Goal: Task Accomplishment & Management: Use online tool/utility

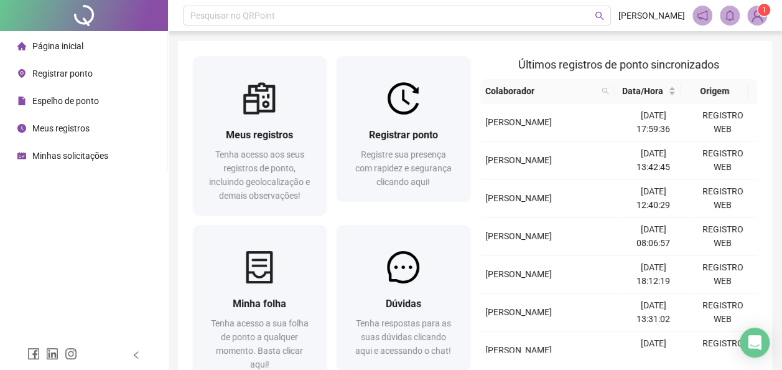
click at [79, 77] on span "Registrar ponto" at bounding box center [62, 73] width 60 height 10
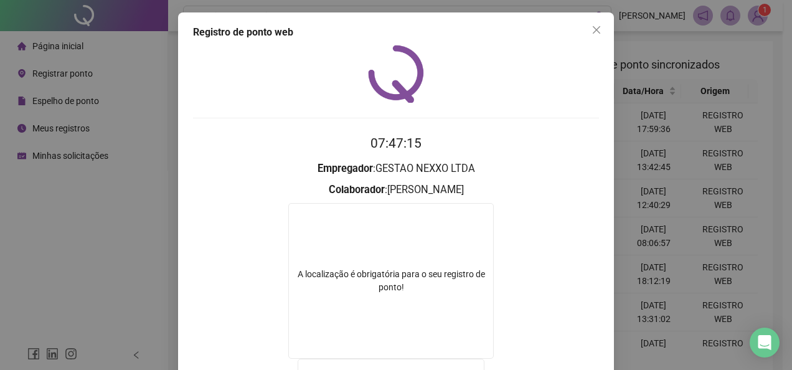
drag, startPoint x: 586, startPoint y: 35, endPoint x: 381, endPoint y: 66, distance: 207.7
click at [586, 35] on button "Close" at bounding box center [596, 30] width 20 height 20
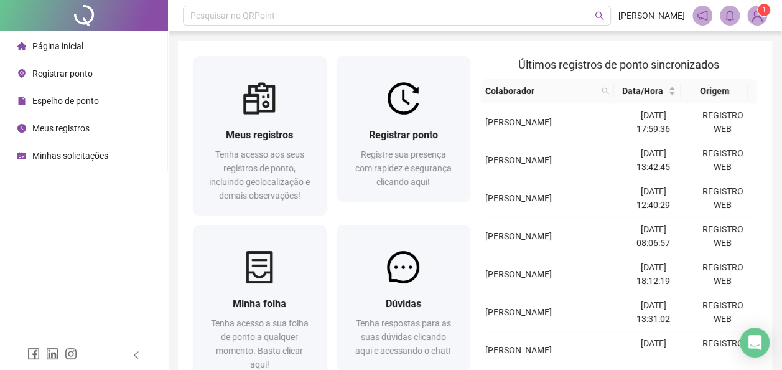
click at [70, 75] on span "Registrar ponto" at bounding box center [62, 73] width 60 height 10
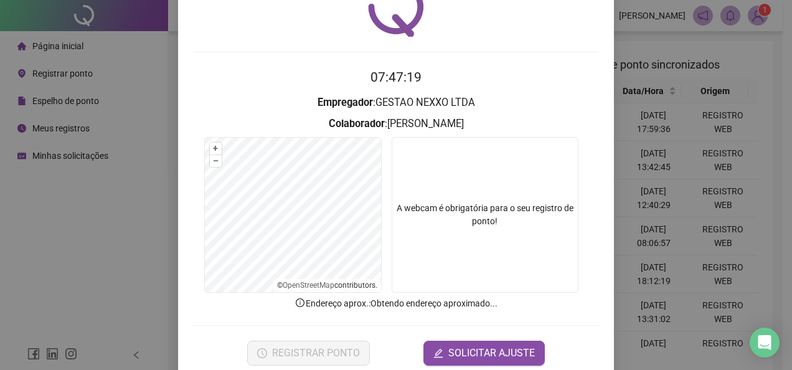
scroll to position [88, 0]
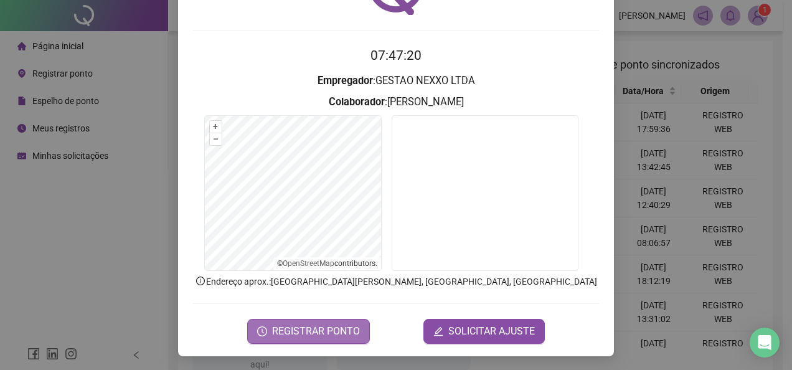
click at [331, 331] on span "REGISTRAR PONTO" at bounding box center [316, 331] width 88 height 15
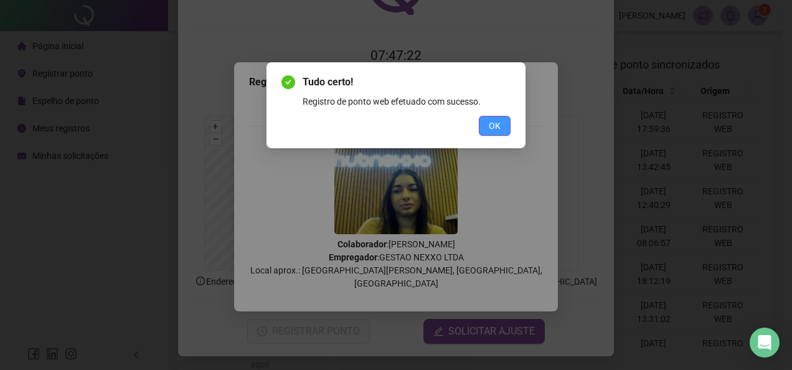
click at [497, 120] on span "OK" at bounding box center [495, 126] width 12 height 14
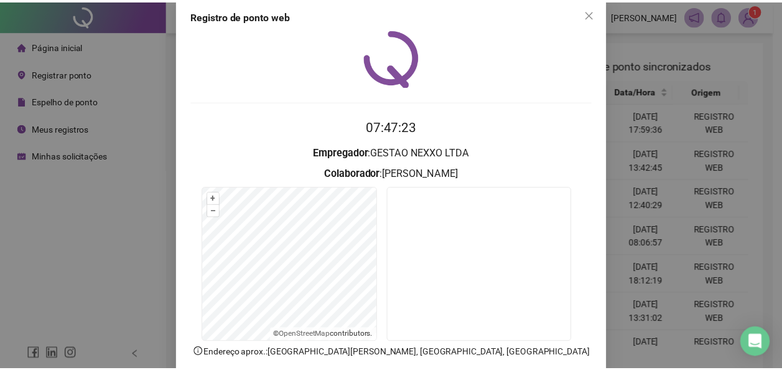
scroll to position [0, 0]
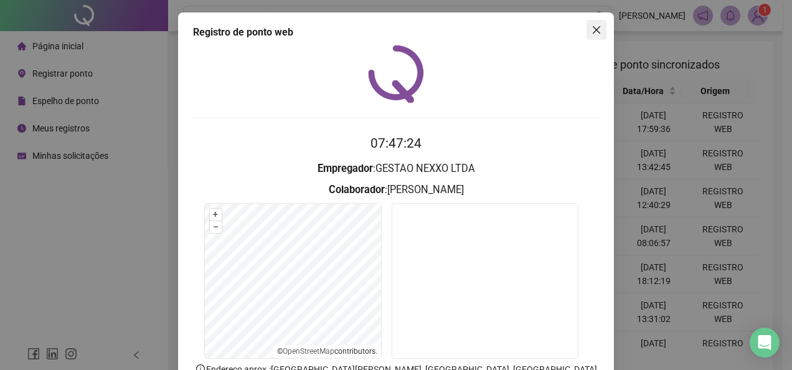
click at [591, 30] on icon "close" at bounding box center [596, 30] width 10 height 10
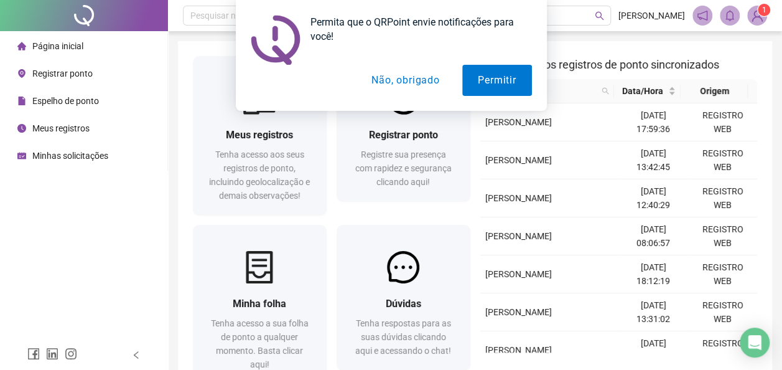
click at [430, 80] on button "Não, obrigado" at bounding box center [405, 80] width 99 height 31
